Goal: Contribute content

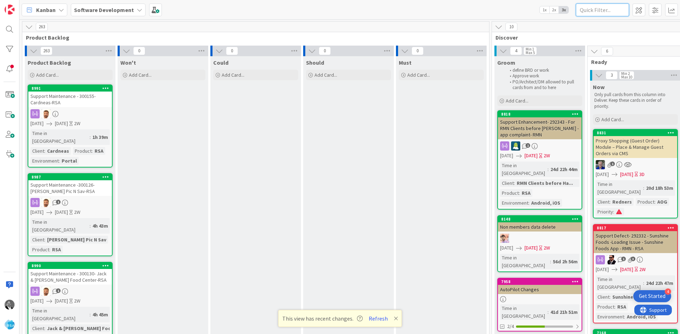
click at [607, 12] on input "text" at bounding box center [601, 10] width 53 height 13
type input "8"
type input "8402"
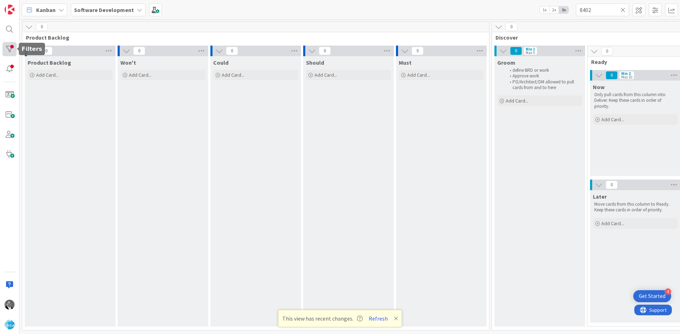
click at [6, 47] on div at bounding box center [9, 49] width 14 height 14
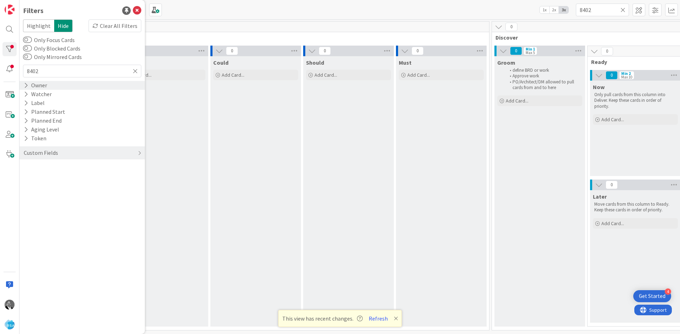
click at [33, 85] on div "Owner" at bounding box center [35, 85] width 25 height 9
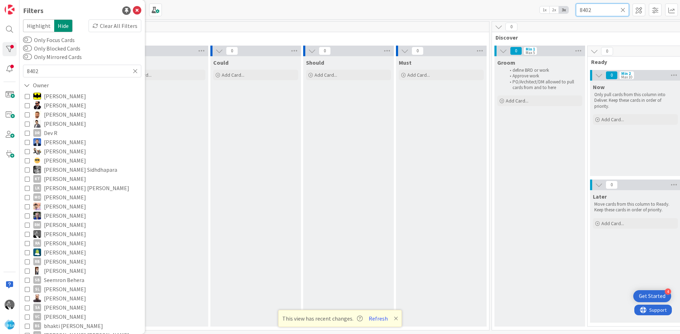
click at [586, 11] on input "8402" at bounding box center [601, 10] width 53 height 13
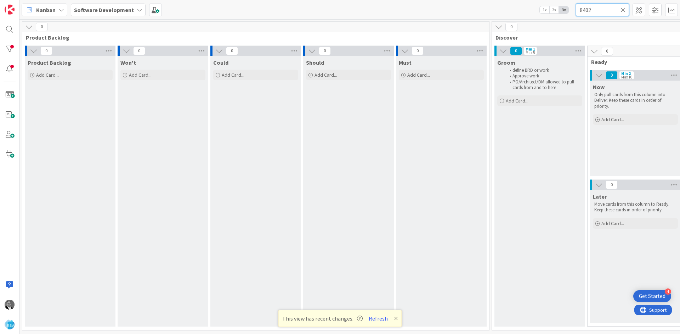
click at [601, 8] on input "8402" at bounding box center [601, 10] width 53 height 13
click at [7, 48] on div at bounding box center [9, 49] width 14 height 14
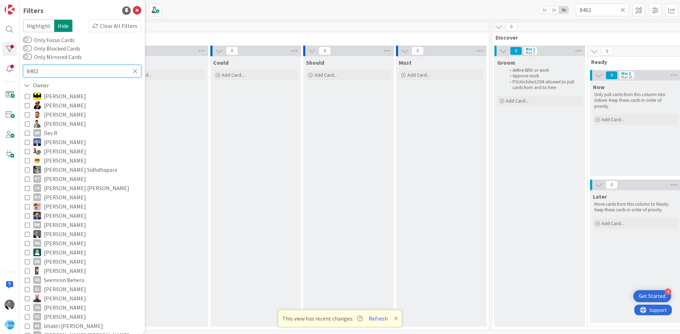
drag, startPoint x: 98, startPoint y: 69, endPoint x: 24, endPoint y: 69, distance: 74.0
click at [24, 69] on input "8402" at bounding box center [82, 71] width 118 height 13
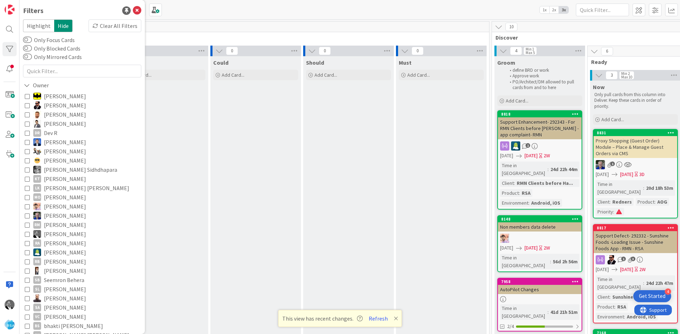
drag, startPoint x: 294, startPoint y: 25, endPoint x: 291, endPoint y: 23, distance: 3.8
click at [294, 25] on div "263" at bounding box center [255, 27] width 466 height 11
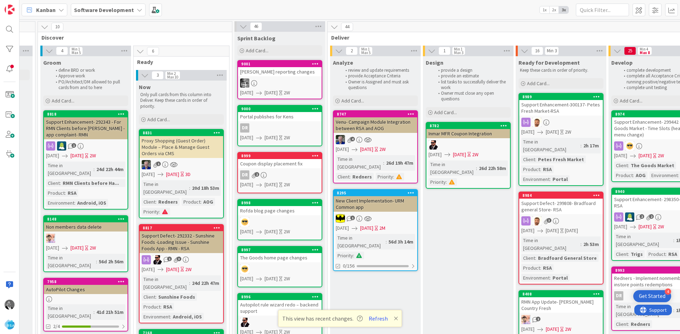
scroll to position [0, 495]
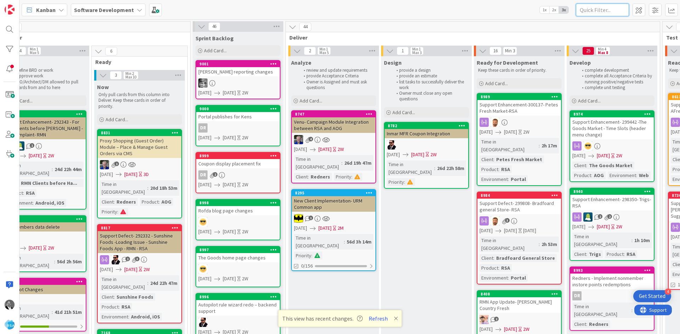
click at [597, 11] on input "text" at bounding box center [601, 10] width 53 height 13
type input "8402"
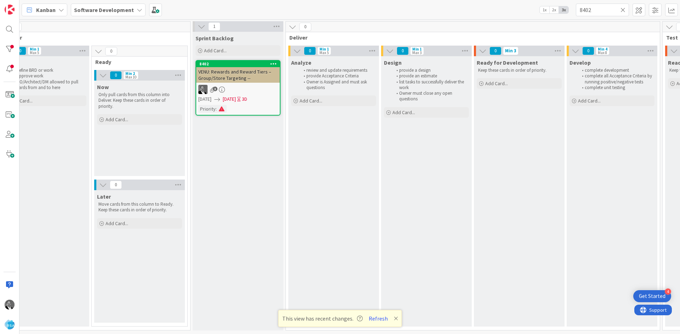
click at [216, 76] on span "VENU: Rewards and Reward Tiers – Group/Store Targeting --" at bounding box center [234, 75] width 73 height 13
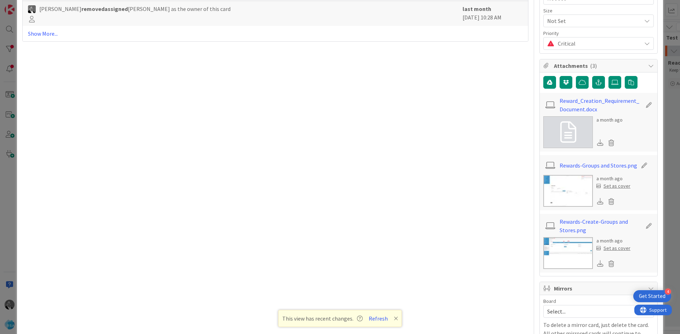
scroll to position [384, 0]
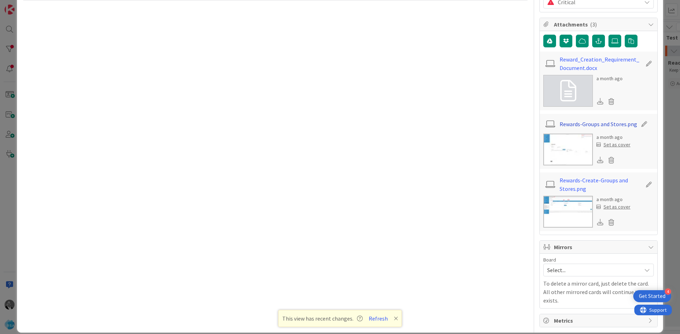
click at [580, 123] on link "Rewards-Groups and Stores.png" at bounding box center [598, 124] width 78 height 8
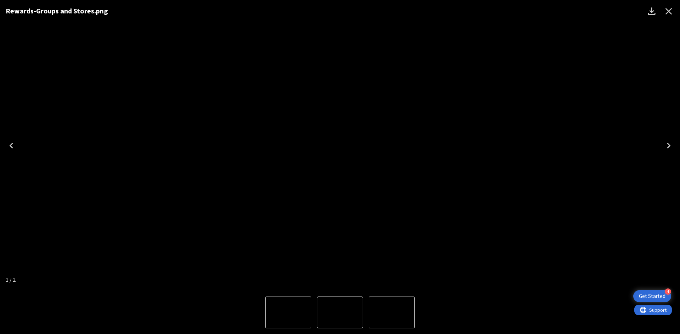
drag, startPoint x: 363, startPoint y: 97, endPoint x: 378, endPoint y: 147, distance: 51.7
click at [340, 146] on img "1 of 2" at bounding box center [340, 146] width 0 height 0
click at [655, 11] on icon "Download" at bounding box center [651, 11] width 11 height 11
click at [670, 13] on icon "Close" at bounding box center [668, 11] width 7 height 7
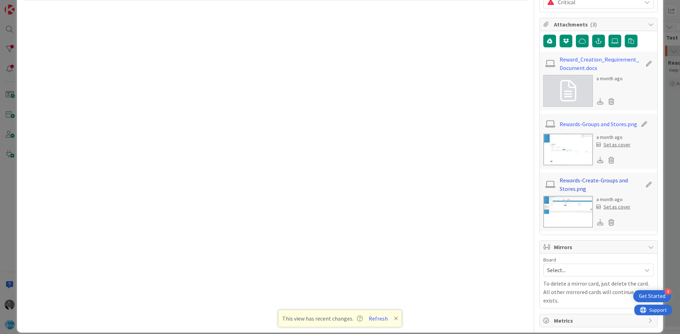
click at [599, 181] on link "Rewards-Create-Groups and Stores.png" at bounding box center [600, 184] width 82 height 17
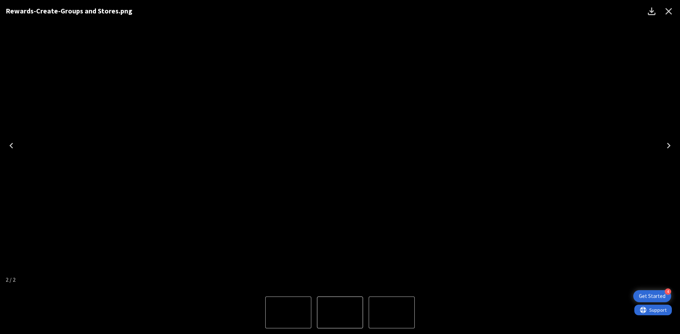
drag, startPoint x: 332, startPoint y: 91, endPoint x: 327, endPoint y: 126, distance: 35.3
click at [340, 146] on img "2 of 2" at bounding box center [340, 146] width 0 height 0
click at [655, 11] on icon "Download" at bounding box center [651, 11] width 11 height 11
click at [666, 10] on icon "Close" at bounding box center [668, 11] width 7 height 7
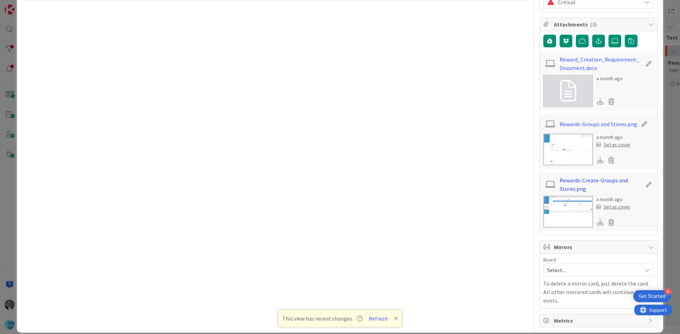
click at [569, 184] on link "Rewards-Create-Groups and Stores.png" at bounding box center [600, 184] width 82 height 17
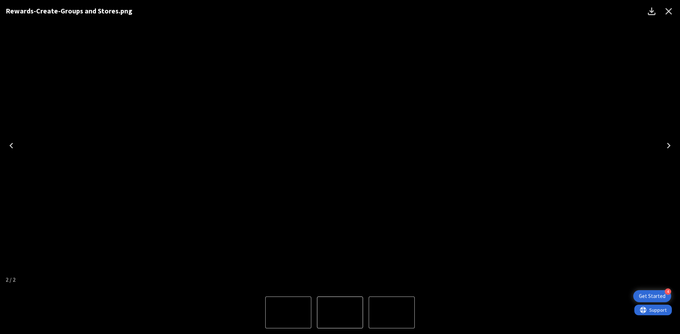
drag, startPoint x: 333, startPoint y: 82, endPoint x: 318, endPoint y: 122, distance: 42.2
click at [340, 146] on img "2 of 2" at bounding box center [340, 146] width 0 height 0
click at [669, 11] on icon "Close" at bounding box center [668, 11] width 7 height 7
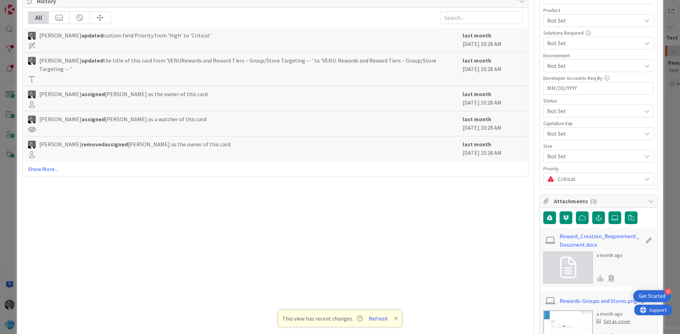
scroll to position [0, 0]
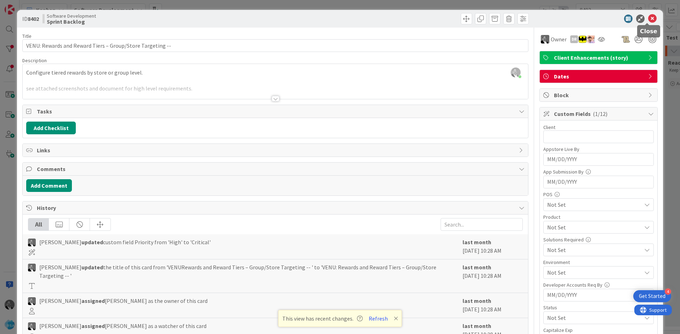
click at [648, 19] on icon at bounding box center [652, 19] width 8 height 8
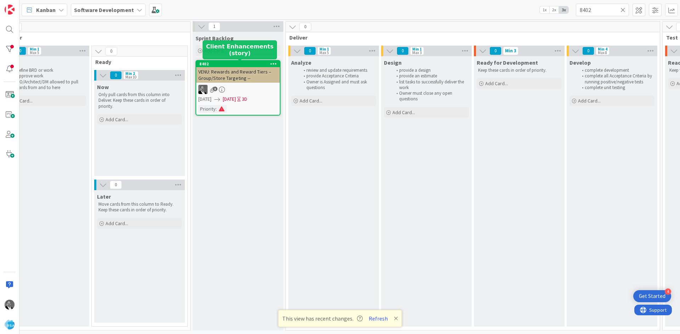
click at [229, 74] on span "VENU: Rewards and Reward Tiers – Group/Store Targeting --" at bounding box center [234, 75] width 73 height 13
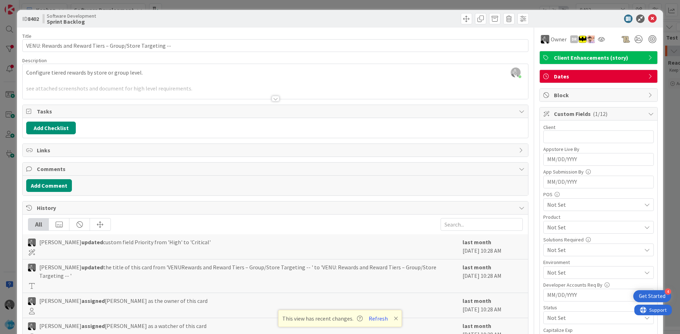
click at [274, 100] on div at bounding box center [275, 99] width 8 height 6
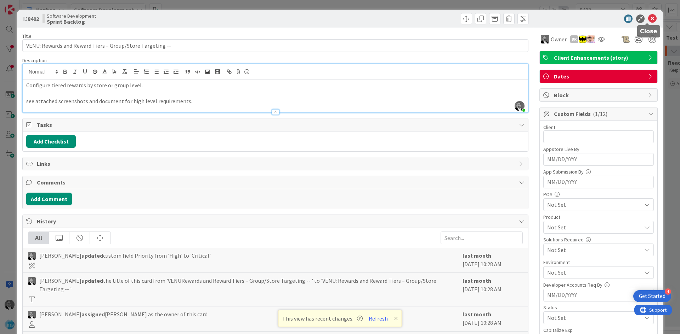
click at [648, 20] on icon at bounding box center [652, 19] width 8 height 8
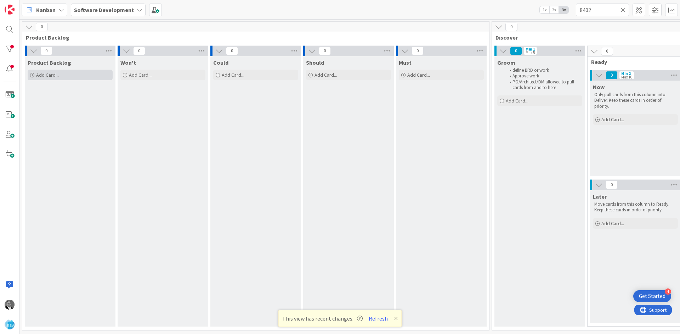
click at [37, 75] on span "Add Card..." at bounding box center [47, 75] width 23 height 6
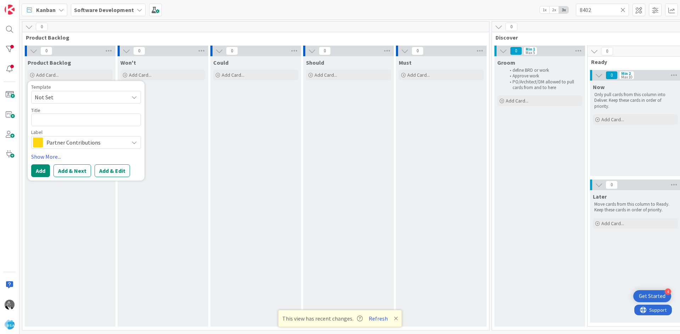
click at [56, 142] on span "Partner Contributions" at bounding box center [85, 143] width 79 height 10
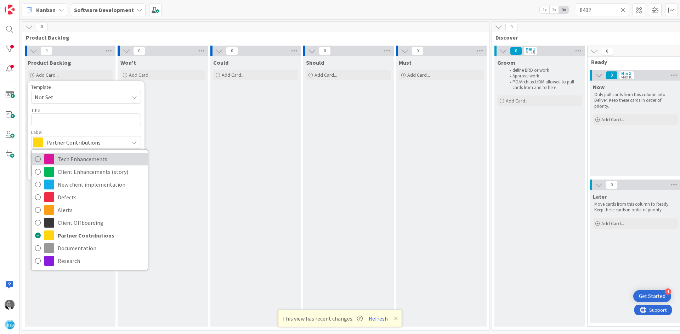
click at [81, 165] on link "Tech Enhancements" at bounding box center [89, 159] width 116 height 13
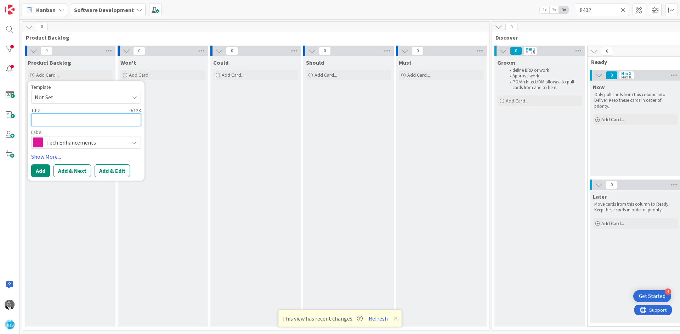
click at [62, 116] on textarea at bounding box center [86, 120] width 110 height 13
type textarea "x"
type textarea "U"
type textarea "x"
type textarea "Up"
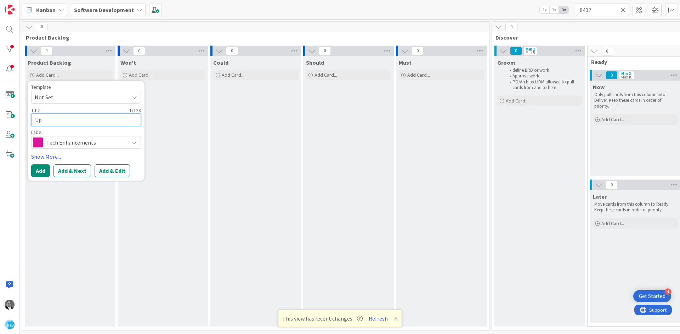
type textarea "x"
type textarea "Upd"
type textarea "x"
type textarea "Upda"
type textarea "x"
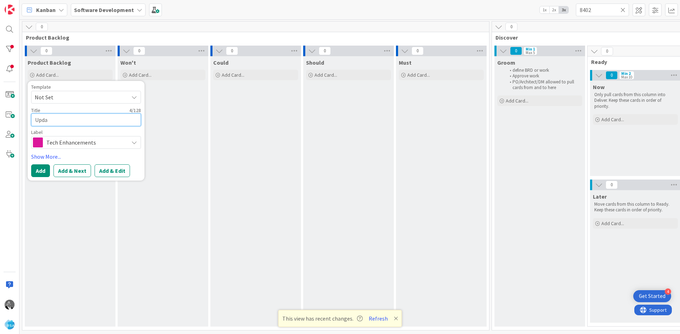
type textarea "Updat"
type textarea "x"
type textarea "Update"
type textarea "x"
type textarea "Update"
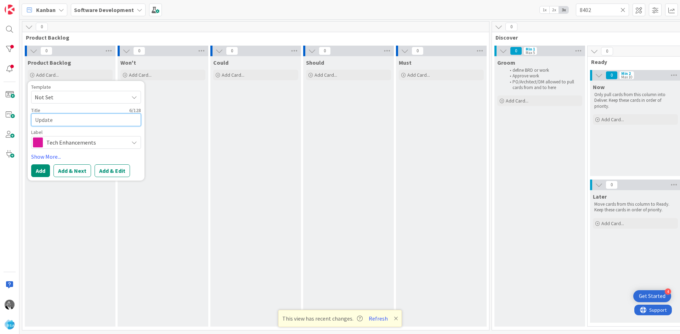
type textarea "x"
type textarea "Update C"
type textarea "x"
type textarea "Update Co"
type textarea "x"
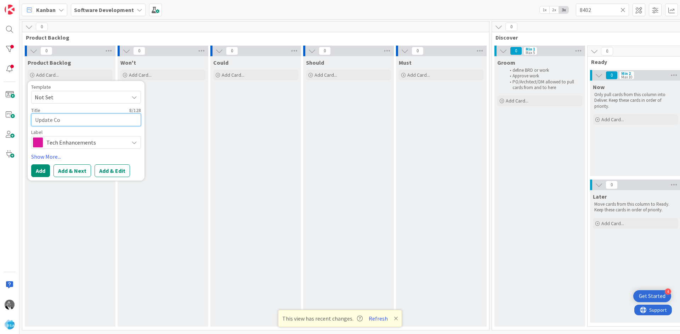
type textarea "Update Cou"
type textarea "x"
type textarea "Update Co"
type textarea "x"
type textarea "Update C"
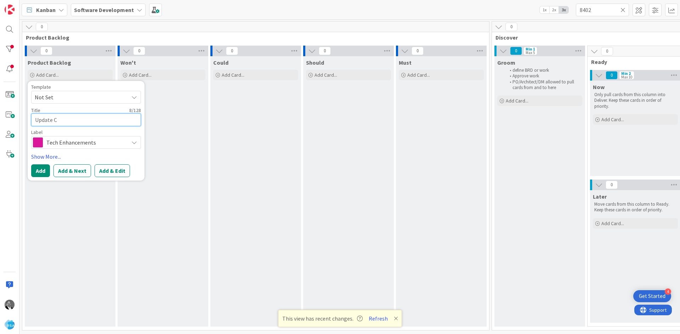
type textarea "x"
type textarea "Update"
type textarea "x"
type textarea "Update R"
type textarea "x"
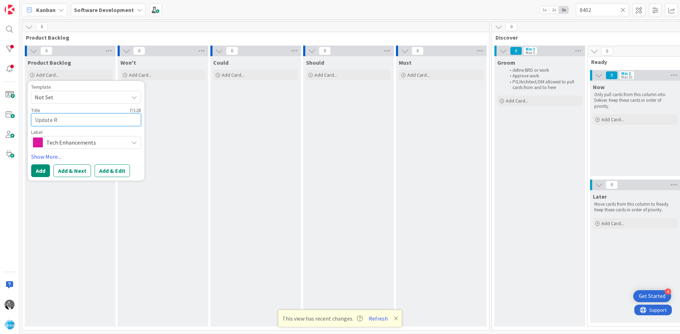
type textarea "Update Re"
type textarea "x"
type textarea "Update Rewq"
type textarea "x"
type textarea "Update Rewqa"
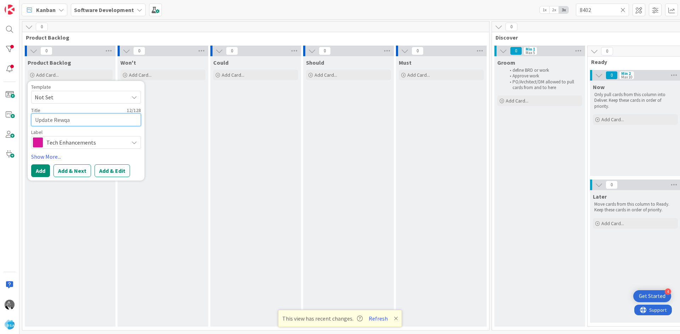
type textarea "x"
type textarea "Update Rewq"
type textarea "x"
type textarea "Update Rew"
type textarea "x"
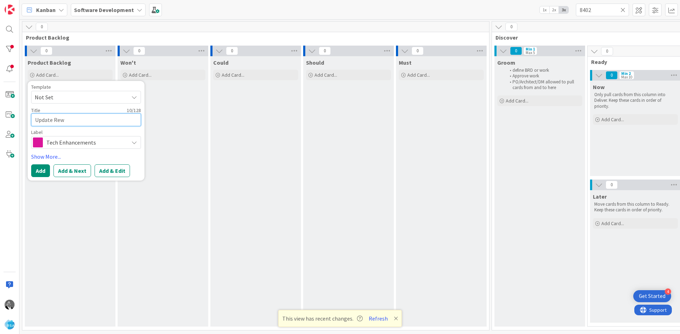
type textarea "Update Rewa"
type textarea "x"
type textarea "Update Rewar"
type textarea "x"
type textarea "Update Reward"
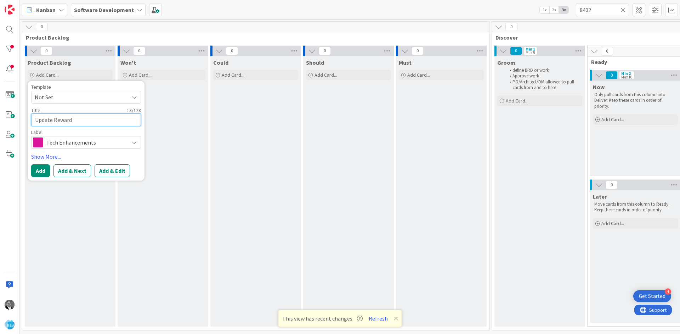
type textarea "x"
type textarea "Update Reward"
type textarea "x"
type textarea "Update Reward C"
type textarea "x"
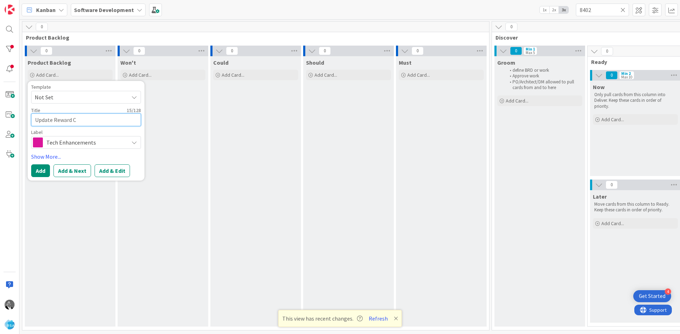
type textarea "Update Reward Co"
type textarea "x"
type textarea "Update Reward Cou"
type textarea "x"
type textarea "Update Reward Coup"
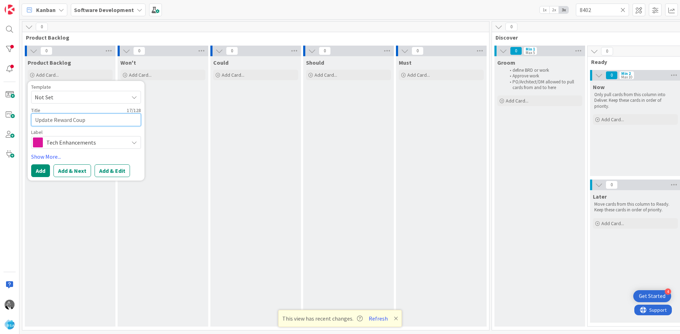
type textarea "x"
type textarea "Update Reward Coupo"
type textarea "x"
type textarea "Update Reward Coupo"
type textarea "x"
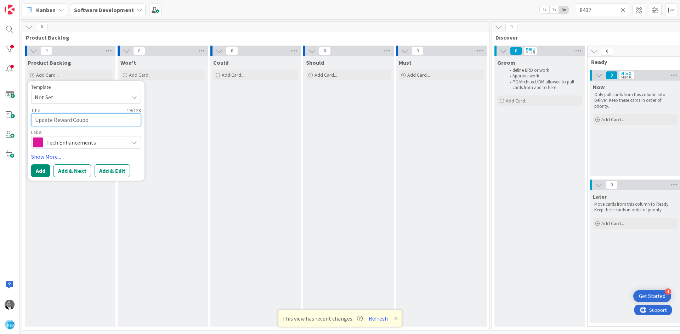
type textarea "Update Reward Coupon"
type textarea "x"
type textarea "Update Reward Coupon UY"
type textarea "x"
type textarea "Update Reward Coupon UYPC"
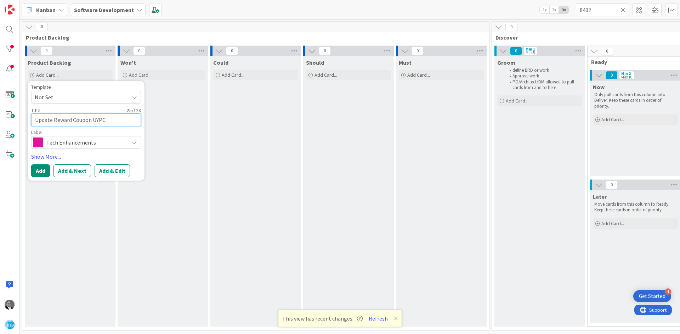
type textarea "x"
type textarea "Update Reward Coupon UYP"
type textarea "x"
type textarea "Update Reward Coupon UY"
type textarea "x"
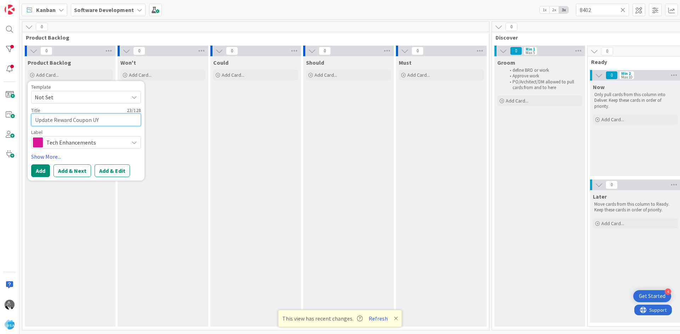
type textarea "Update Reward Coupon U"
type textarea "x"
type textarea "Update Reward Coupon UP"
type textarea "x"
type textarea "Update Reward Coupon UPC"
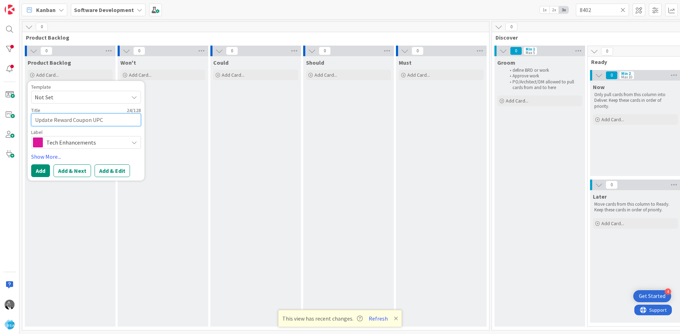
type textarea "x"
type textarea "Update Reward Coupon UPCs"
type textarea "x"
type textarea "Update Reward Coupon UPCs"
type textarea "x"
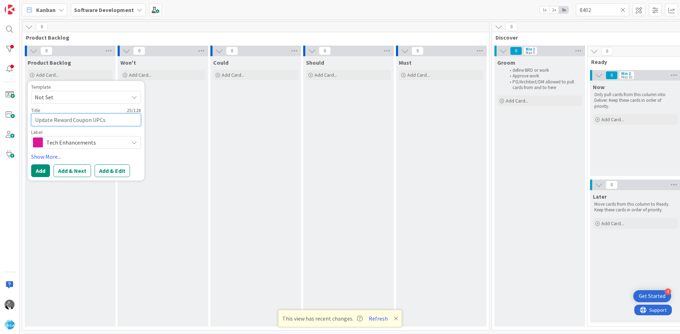
type textarea "Update Reward Coupon UPCs ("
type textarea "x"
type textarea "Update Reward Coupon UPCs (w"
type textarea "x"
type textarea "Update Reward Coupon UPCs (wh"
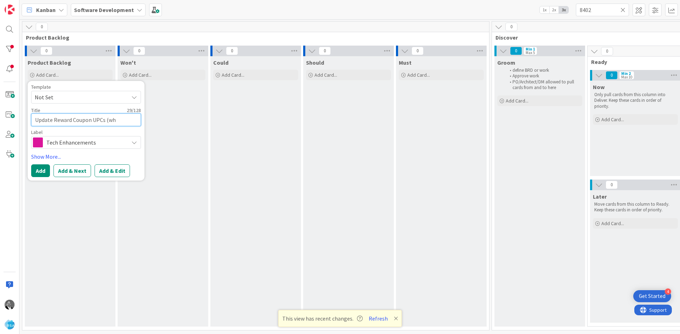
type textarea "x"
type textarea "Update Reward Coupon UPCs (whe"
type textarea "x"
type textarea "Update Reward Coupon UPCs (when"
type textarea "x"
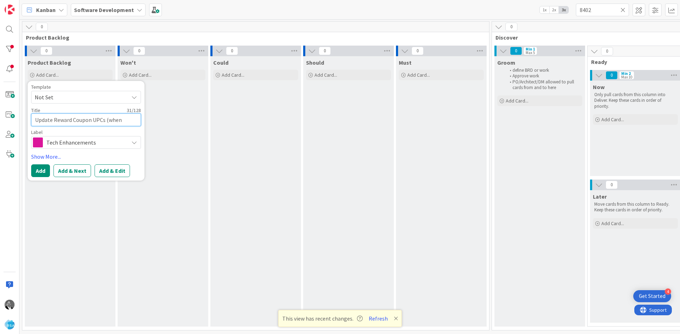
type textarea "Update Reward Coupon UPCs (whe"
type textarea "x"
type textarea "Update Reward Coupon UPCs (wh"
type textarea "x"
type textarea "Update Reward Coupon UPCs (w"
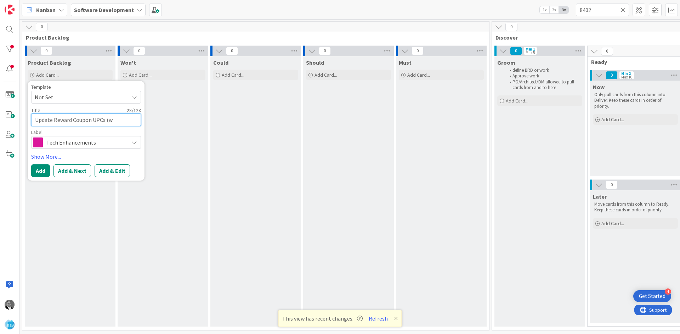
type textarea "x"
type textarea "Update Reward Coupon UPCs ("
type textarea "x"
type textarea "Update Reward Coupon UPCs"
click at [112, 175] on button "Add & Edit" at bounding box center [111, 171] width 35 height 13
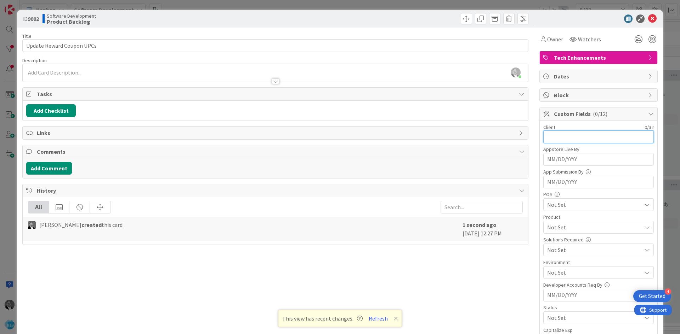
click at [555, 138] on input "text" at bounding box center [598, 137] width 110 height 13
type input "RSA"
click at [571, 166] on input "MM/DD/YYYY" at bounding box center [598, 160] width 103 height 12
click at [566, 283] on td "25" at bounding box center [572, 279] width 14 height 13
type input "[DATE]"
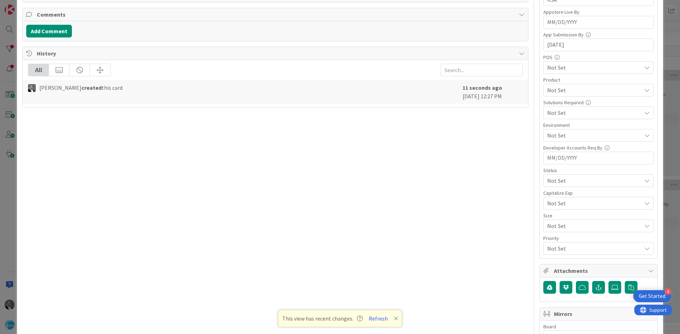
scroll to position [177, 0]
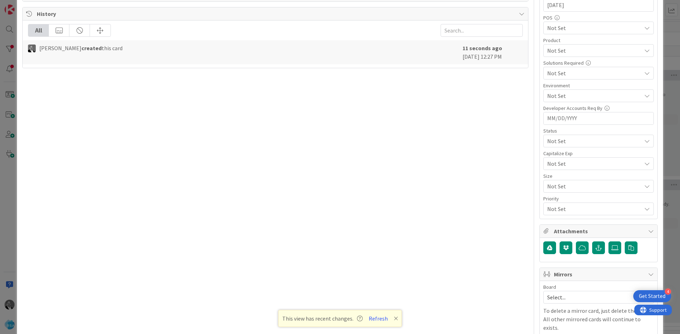
click at [556, 146] on span "Not Set" at bounding box center [592, 141] width 91 height 10
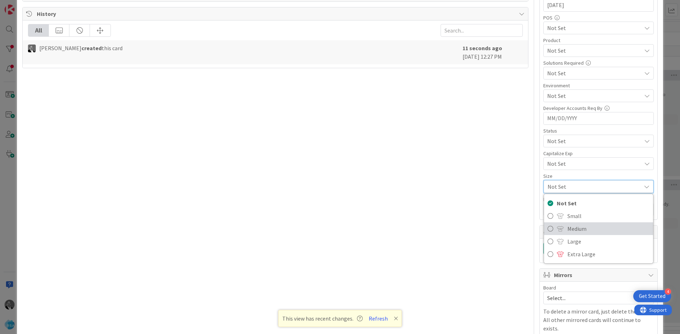
drag, startPoint x: 574, startPoint y: 234, endPoint x: 577, endPoint y: 203, distance: 31.2
click at [574, 234] on span "Medium" at bounding box center [608, 229] width 82 height 11
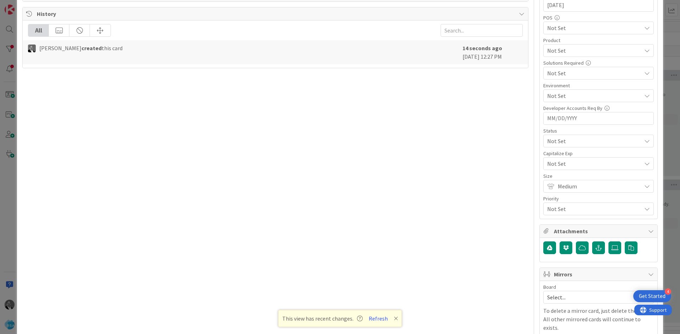
click at [566, 139] on span "Not Set" at bounding box center [592, 141] width 91 height 10
click at [513, 180] on div "Title 26 / 128 Update Reward Coupon UPCs Description [PERSON_NAME] just joined …" at bounding box center [275, 103] width 506 height 505
click at [567, 166] on span "Not Set" at bounding box center [594, 164] width 94 height 8
click at [493, 180] on div "Title 26 / 128 Update Reward Coupon UPCs Description [PERSON_NAME] just joined …" at bounding box center [275, 103] width 506 height 504
click at [562, 146] on span "Not Set" at bounding box center [592, 141] width 91 height 10
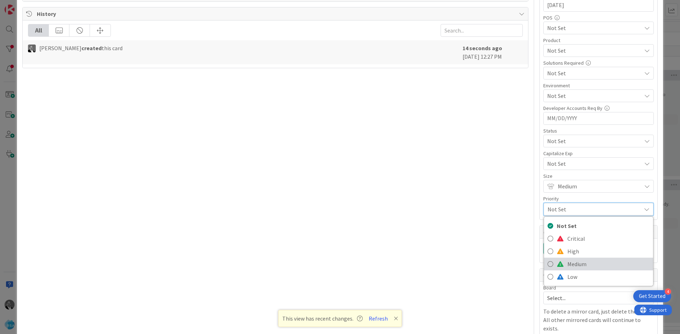
click at [574, 261] on span "Medium" at bounding box center [608, 264] width 82 height 11
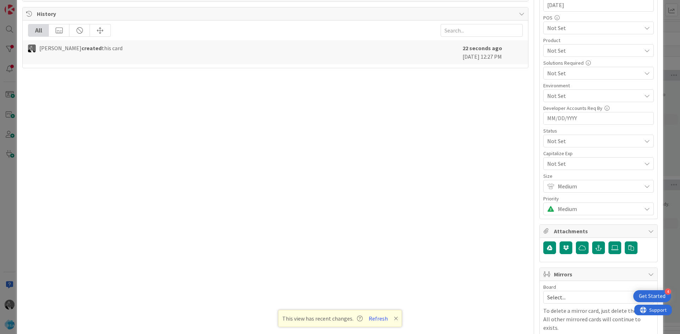
click at [486, 245] on div "Title 26 / 128 Update Reward Coupon UPCs Description [PERSON_NAME] just joined …" at bounding box center [275, 103] width 506 height 504
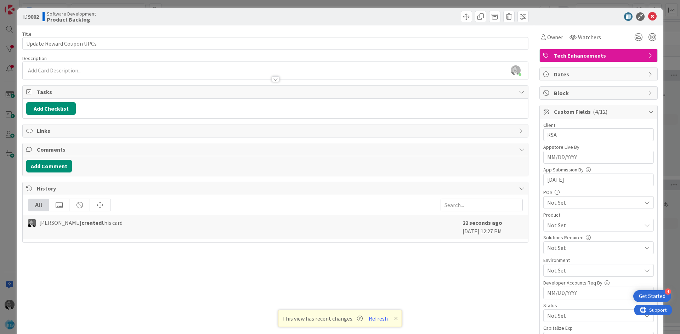
scroll to position [0, 0]
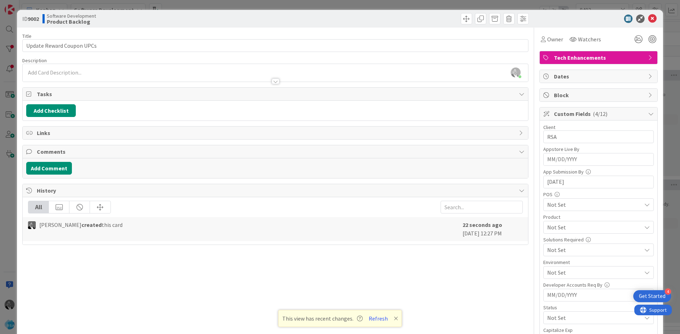
click at [65, 75] on div at bounding box center [275, 77] width 505 height 7
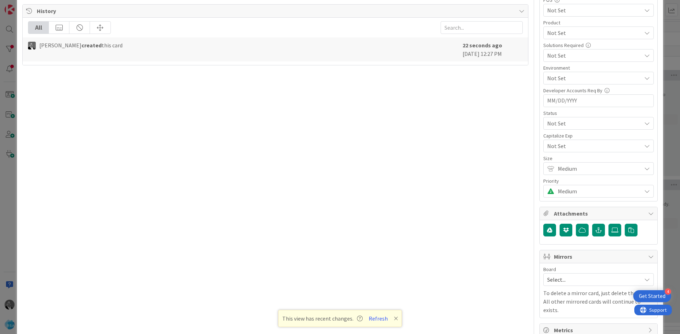
scroll to position [204, 0]
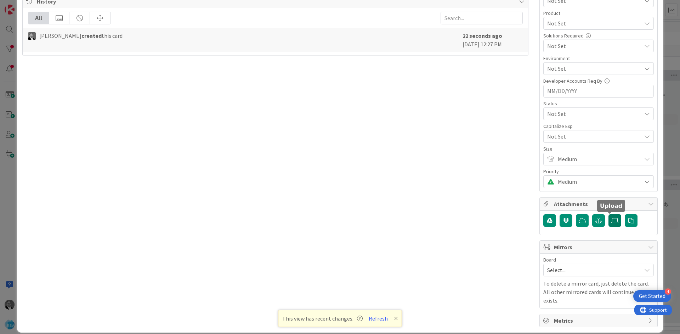
click at [611, 223] on icon at bounding box center [614, 221] width 7 height 6
click at [608, 214] on input "file" at bounding box center [608, 214] width 0 height 0
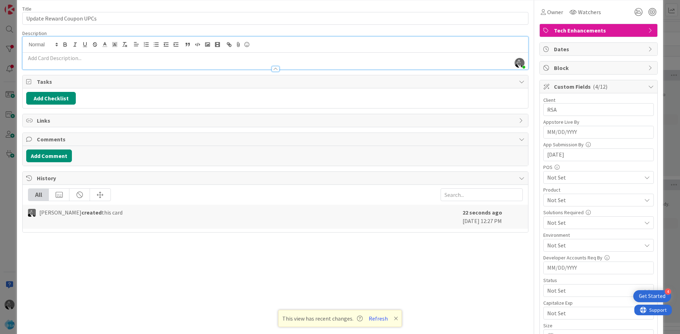
scroll to position [0, 0]
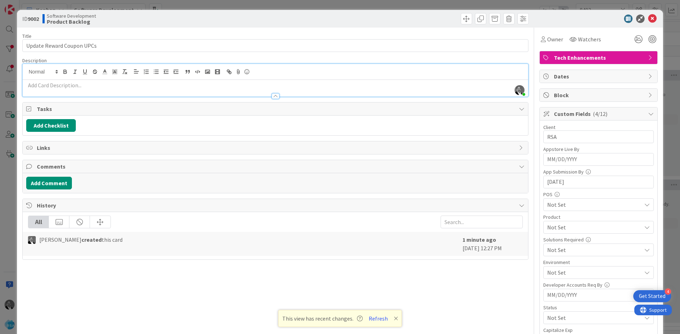
click at [46, 84] on p at bounding box center [275, 85] width 498 height 8
click at [80, 85] on p at bounding box center [275, 85] width 498 height 8
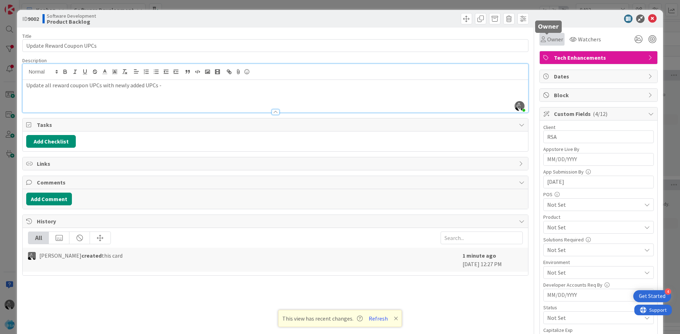
click at [547, 40] on span "Owner" at bounding box center [555, 39] width 16 height 8
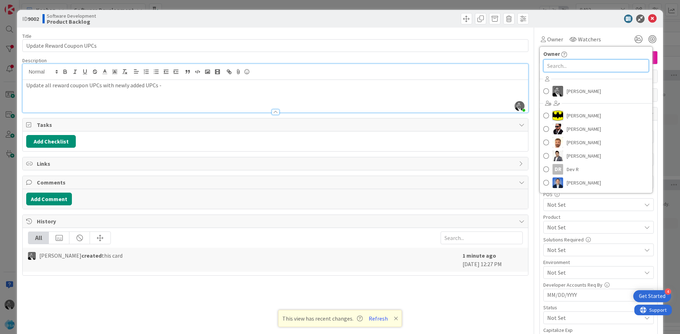
click at [564, 66] on input "text" at bounding box center [595, 65] width 105 height 13
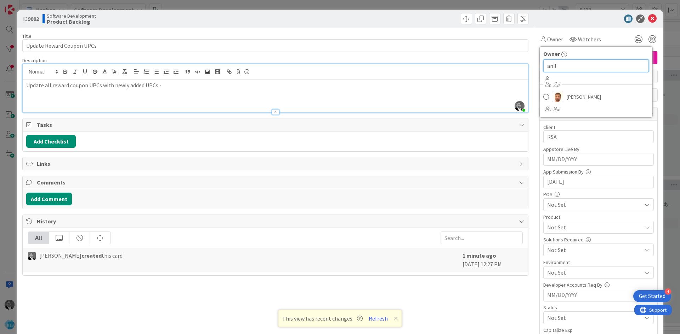
type input "anil"
click at [578, 94] on span "[PERSON_NAME]" at bounding box center [583, 97] width 34 height 11
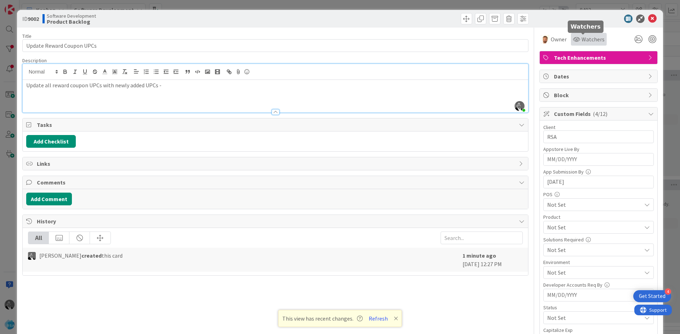
click at [584, 40] on span "Watchers" at bounding box center [592, 39] width 23 height 8
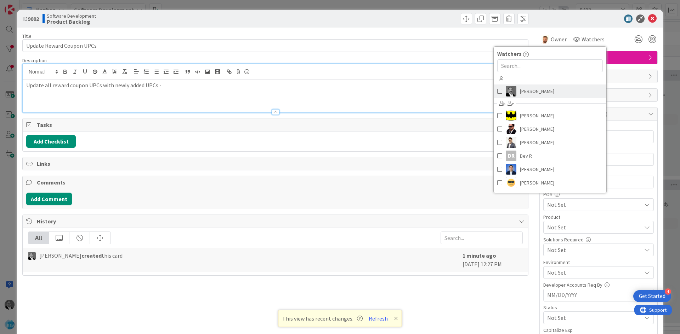
click at [524, 88] on span "[PERSON_NAME]" at bounding box center [537, 91] width 34 height 11
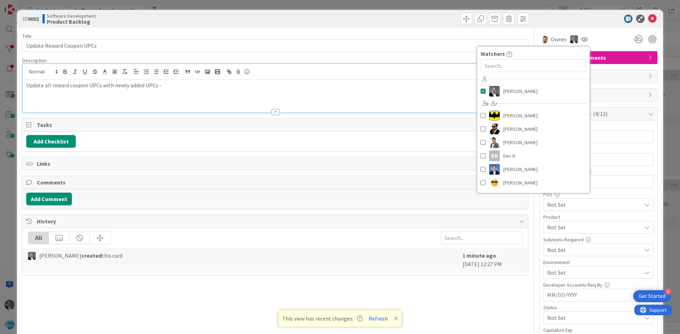
click at [584, 18] on div at bounding box center [594, 19] width 125 height 8
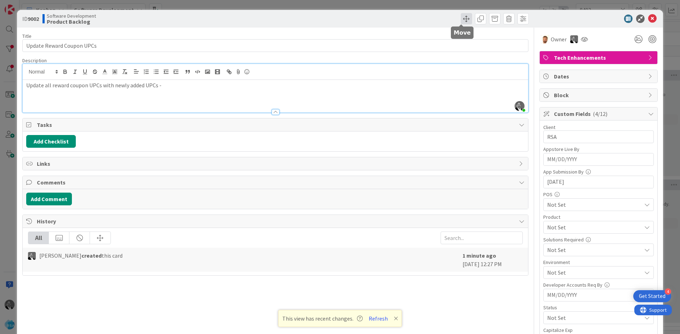
click at [460, 18] on span at bounding box center [465, 18] width 11 height 11
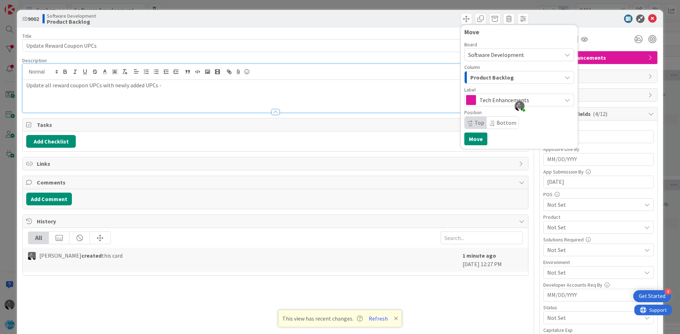
click at [494, 78] on span "Product Backlog" at bounding box center [492, 77] width 44 height 9
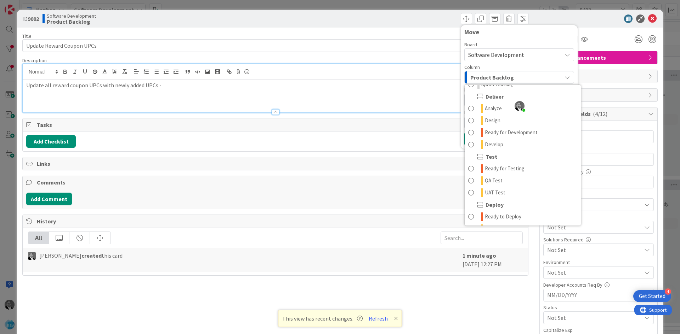
scroll to position [106, 0]
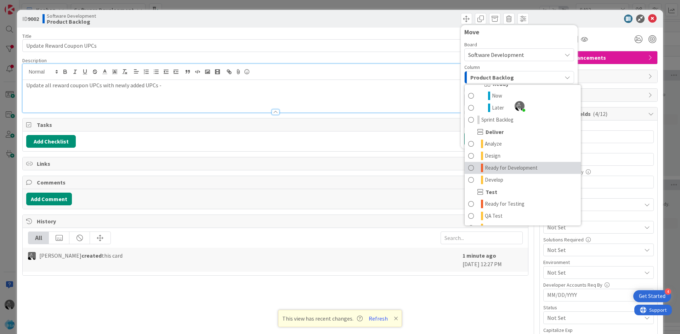
click at [487, 168] on span "Ready for Development" at bounding box center [511, 168] width 53 height 8
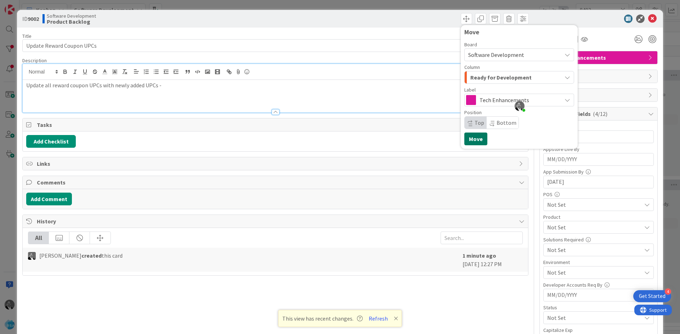
click at [464, 141] on button "Move" at bounding box center [475, 139] width 23 height 13
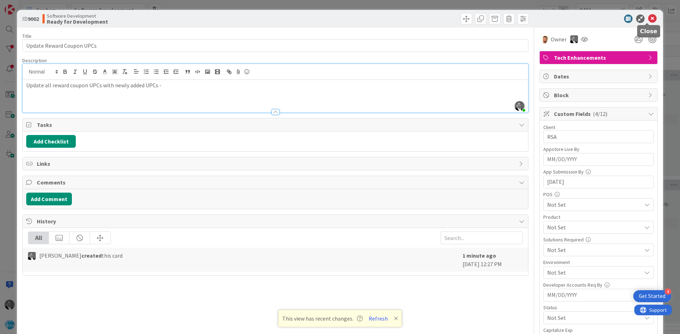
click at [648, 22] on icon at bounding box center [652, 19] width 8 height 8
